Goal: Information Seeking & Learning: Learn about a topic

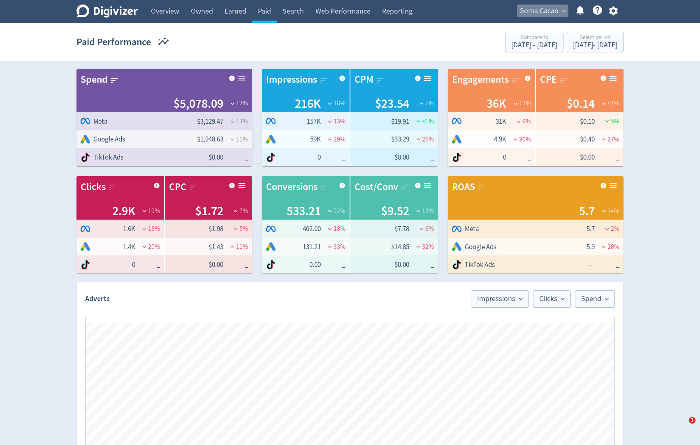
click at [533, 7] on span "Soma Cacao" at bounding box center [539, 11] width 39 height 13
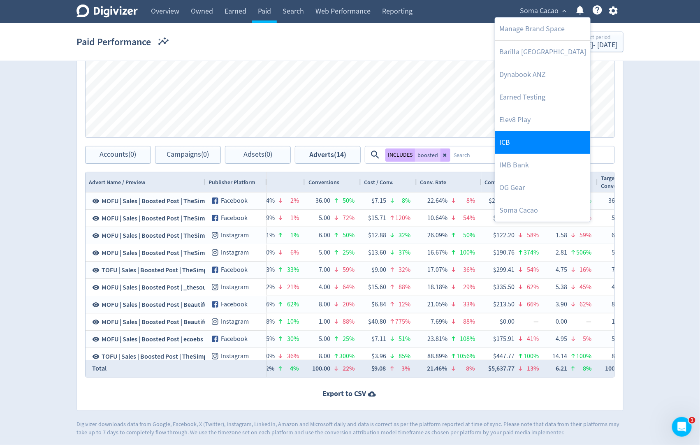
click at [523, 148] on link "ICB" at bounding box center [542, 142] width 95 height 23
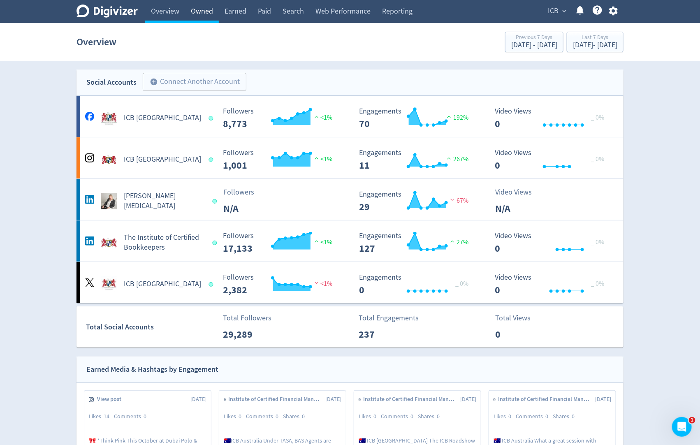
click at [205, 11] on link "Owned" at bounding box center [202, 11] width 34 height 23
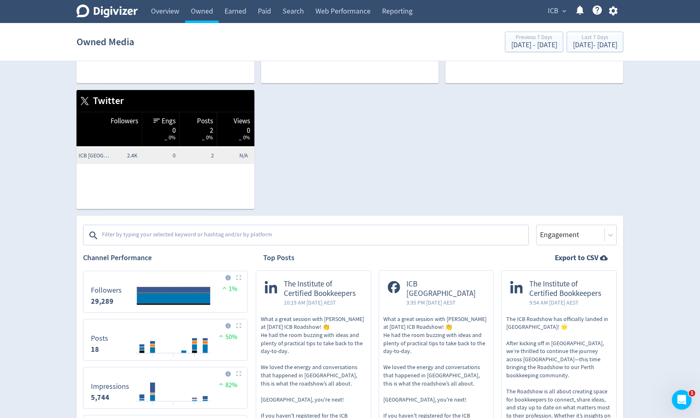
scroll to position [110, 0]
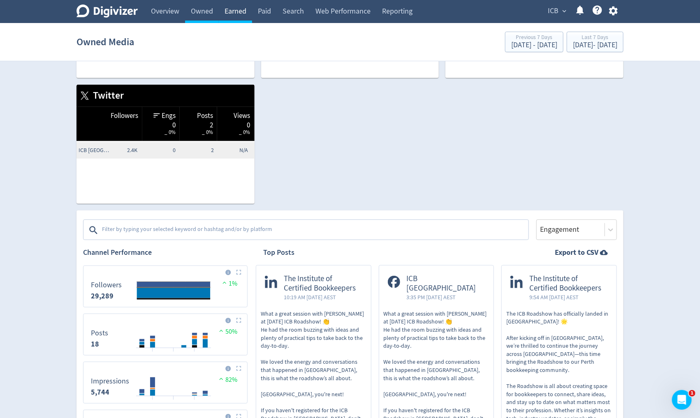
click at [235, 14] on link "Earned" at bounding box center [235, 11] width 33 height 23
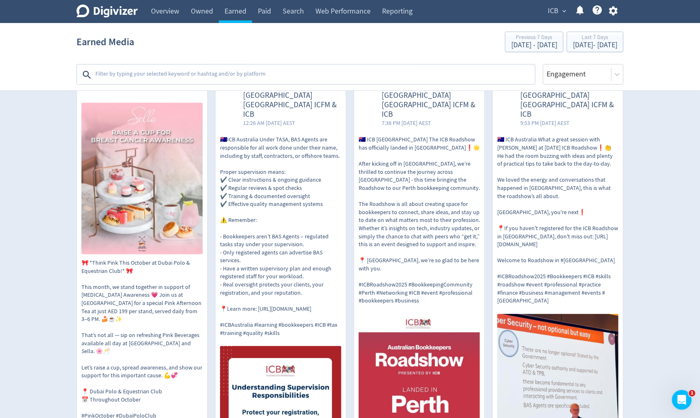
scroll to position [156, 0]
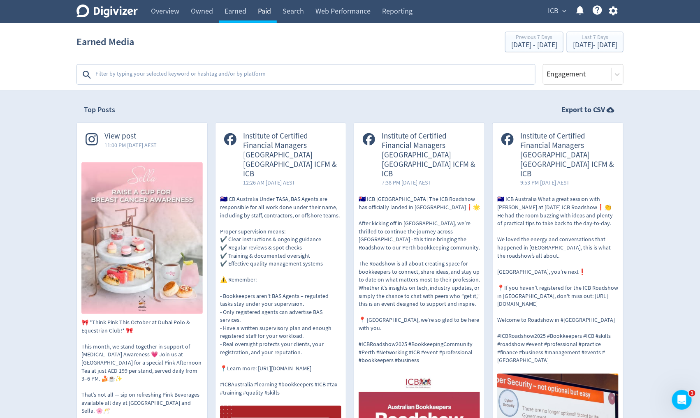
click at [271, 9] on link "Paid" at bounding box center [264, 11] width 25 height 23
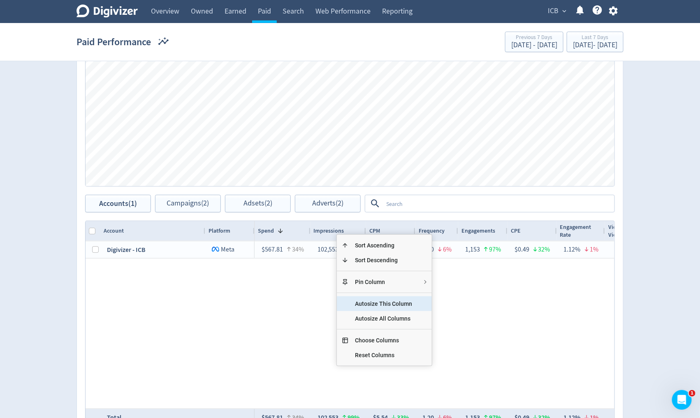
scroll to position [226, 0]
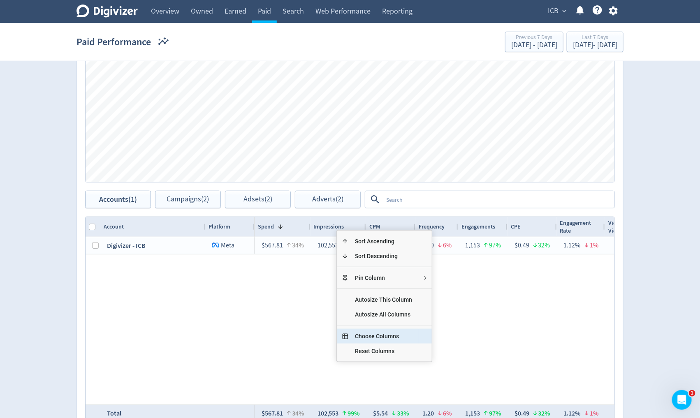
click at [375, 333] on span "Choose Columns" at bounding box center [383, 336] width 70 height 15
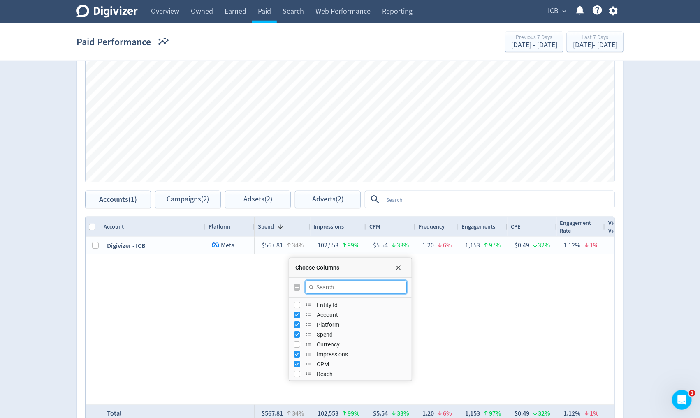
click at [327, 288] on input "Filter Columns Input" at bounding box center [356, 287] width 101 height 13
type input "reach"
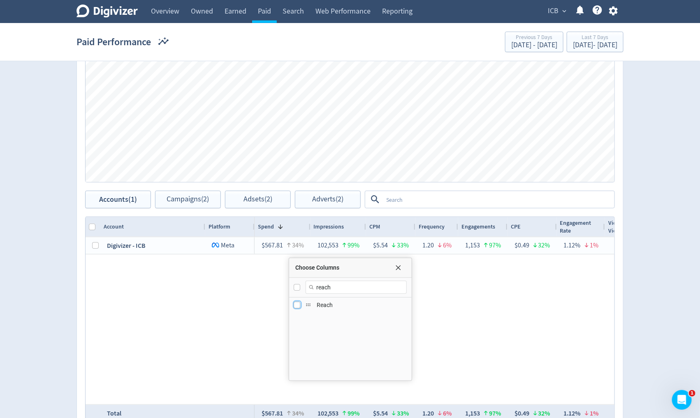
click at [297, 305] on input "Press SPACE to toggle visibility (hidden)" at bounding box center [297, 305] width 7 height 7
checkbox input "true"
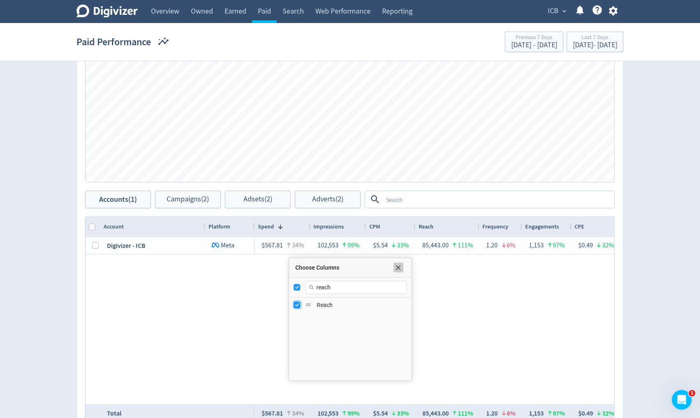
click at [401, 265] on span "Choose Columns" at bounding box center [398, 268] width 7 height 7
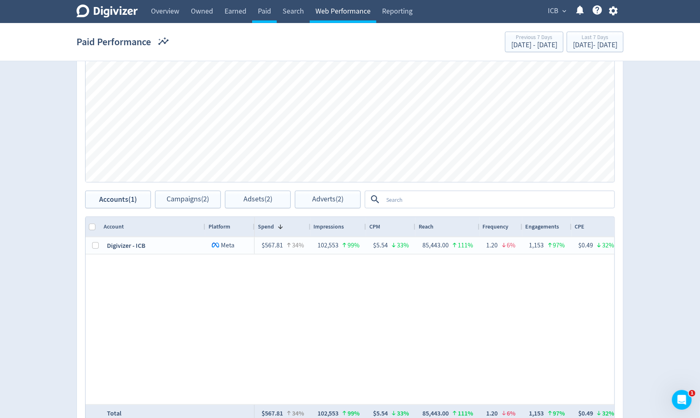
click at [344, 19] on link "Web Performance" at bounding box center [343, 11] width 67 height 23
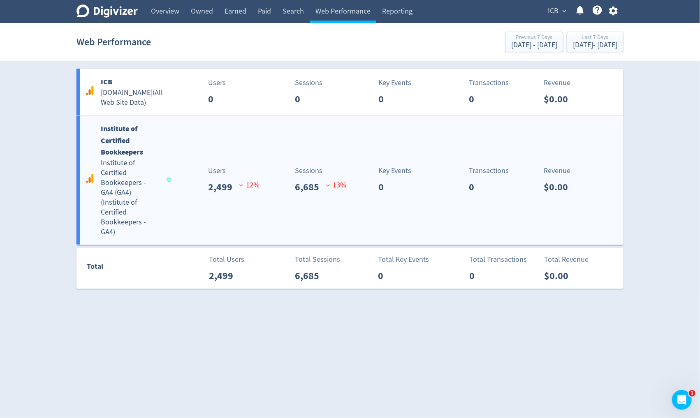
click at [225, 216] on div "Institute of Certified Bookkeepers Institute of Certified Bookkeepers - GA4 (GA…" at bounding box center [350, 180] width 547 height 129
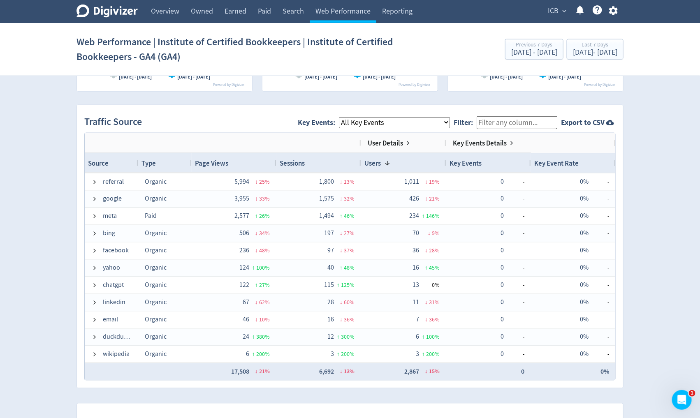
scroll to position [514, 0]
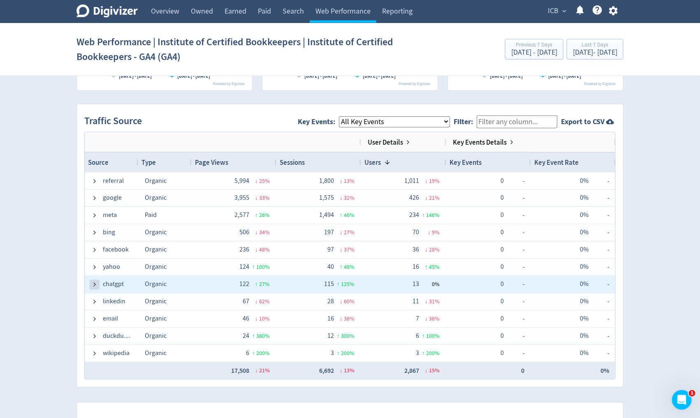
click at [93, 285] on span at bounding box center [94, 285] width 7 height 7
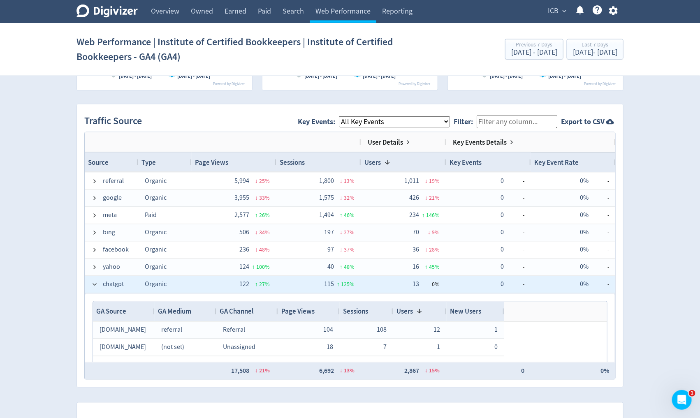
scroll to position [42, 0]
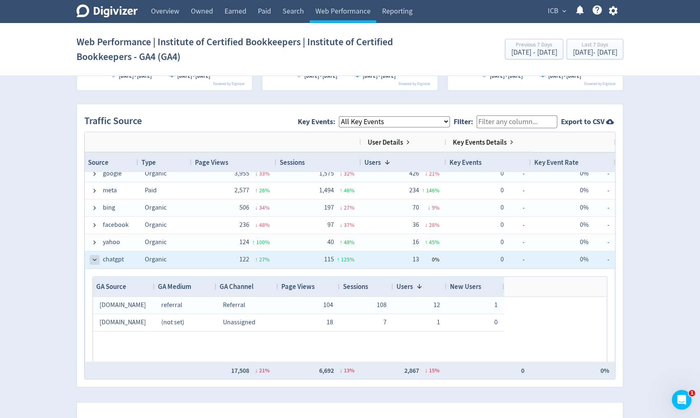
click at [93, 262] on span at bounding box center [94, 260] width 7 height 7
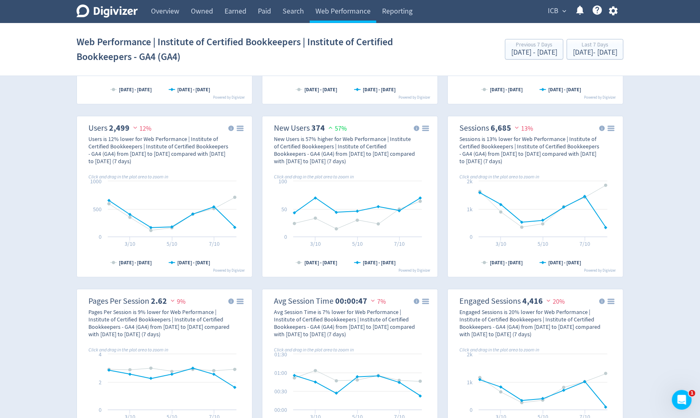
scroll to position [0, 0]
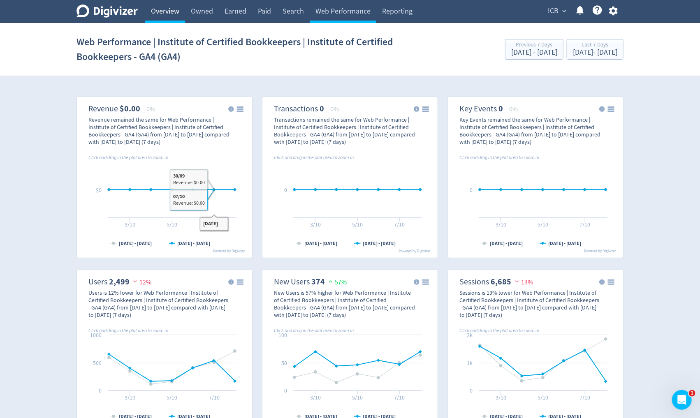
click at [162, 9] on link "Overview" at bounding box center [165, 11] width 40 height 23
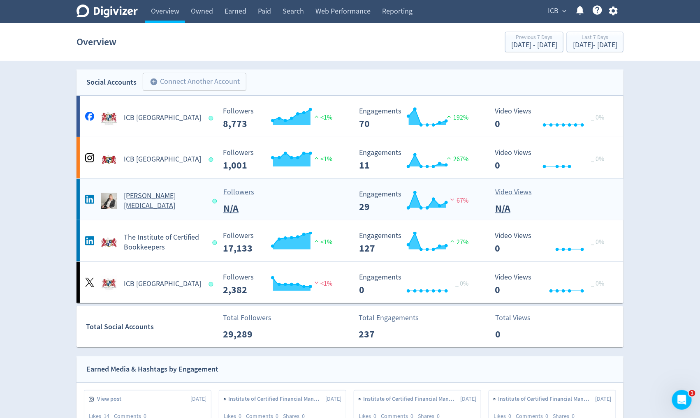
click at [141, 200] on h5 "[PERSON_NAME][MEDICAL_DATA]" at bounding box center [164, 201] width 81 height 20
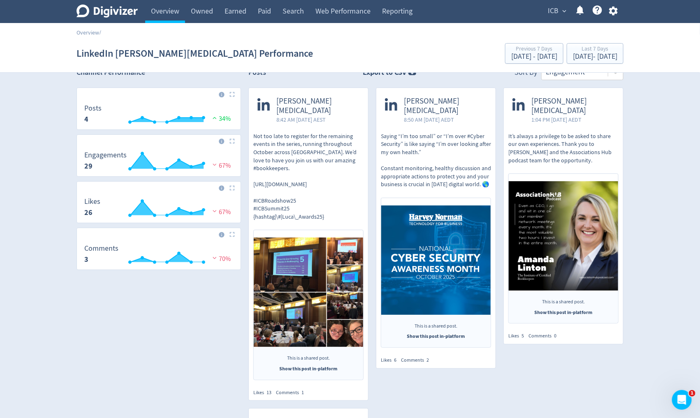
scroll to position [14, 0]
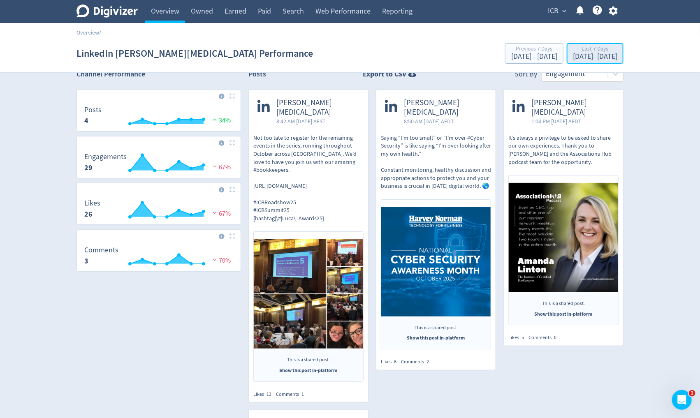
click at [573, 60] on div "[DATE] - [DATE]" at bounding box center [595, 56] width 44 height 7
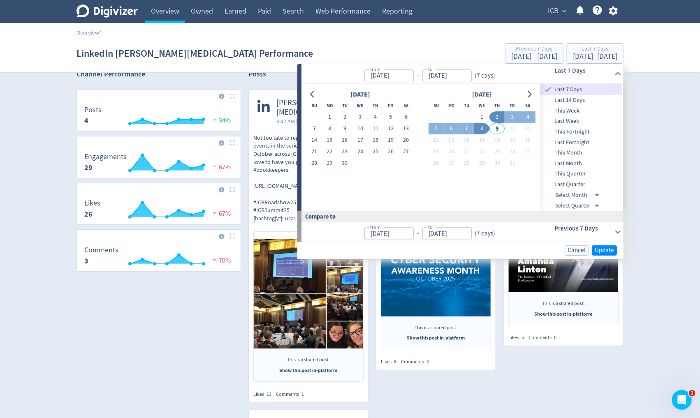
click at [592, 27] on div "Overview /" at bounding box center [350, 29] width 700 height 12
